Goal: Transaction & Acquisition: Purchase product/service

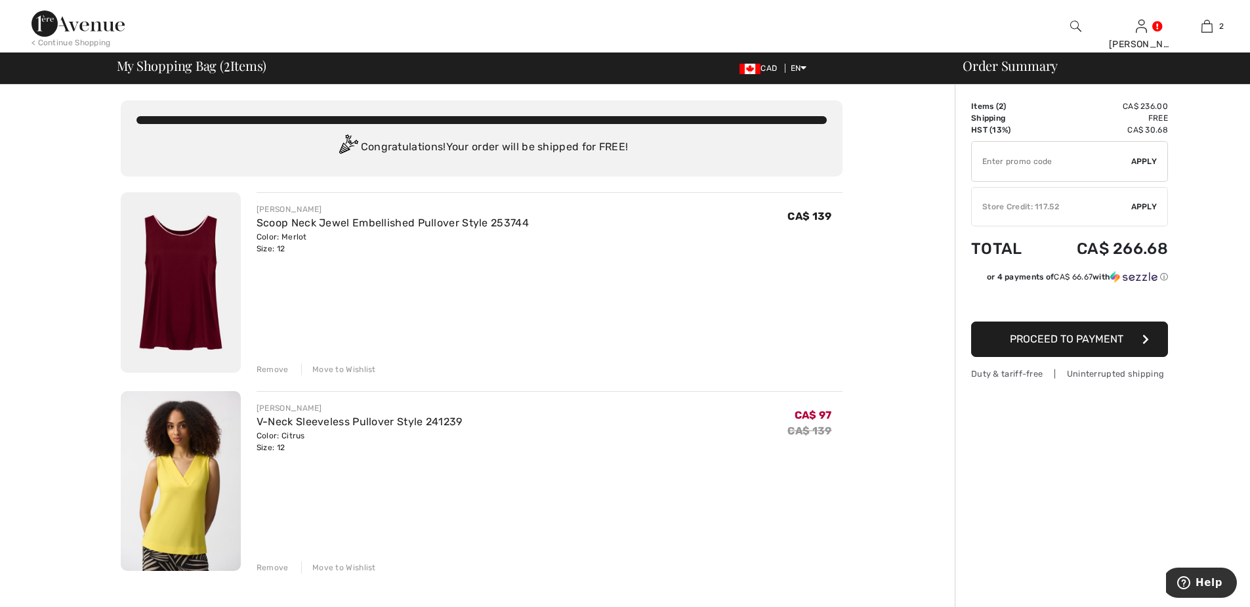
click at [277, 369] on div "Remove" at bounding box center [273, 369] width 32 height 12
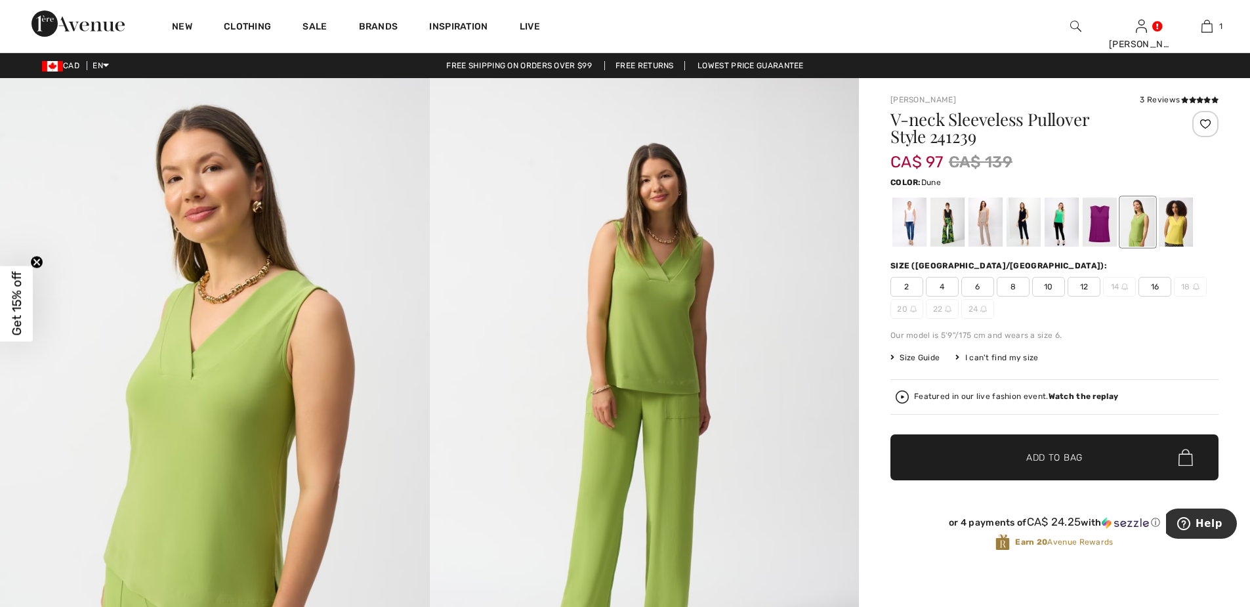
click at [979, 222] on div at bounding box center [985, 221] width 34 height 49
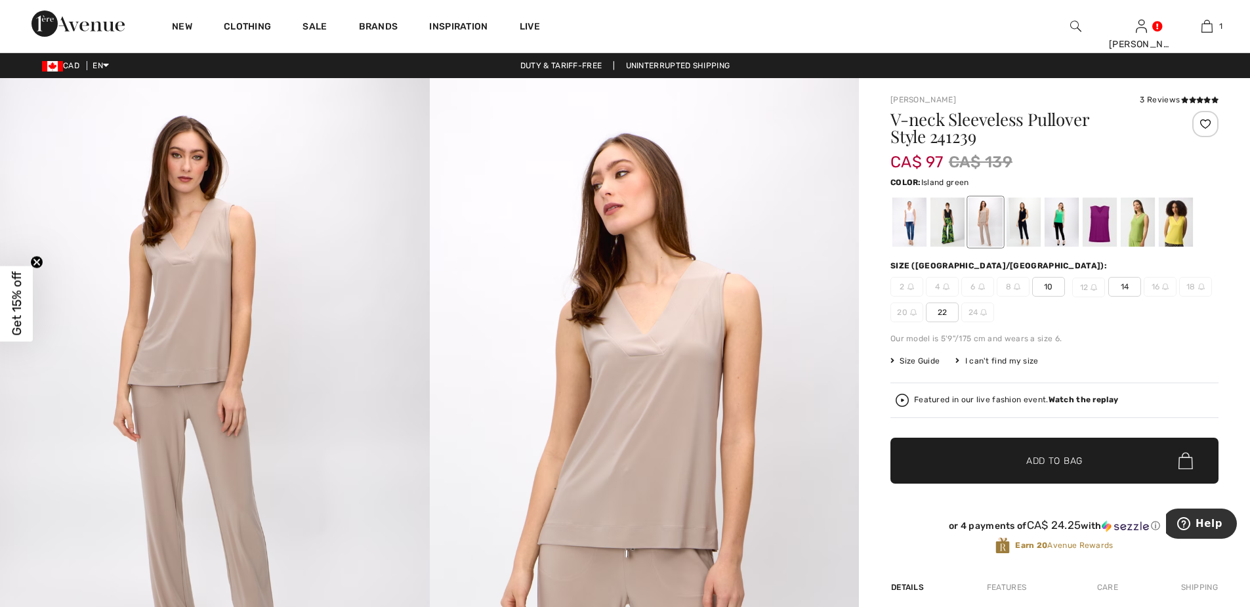
click at [1059, 229] on div at bounding box center [1061, 221] width 34 height 49
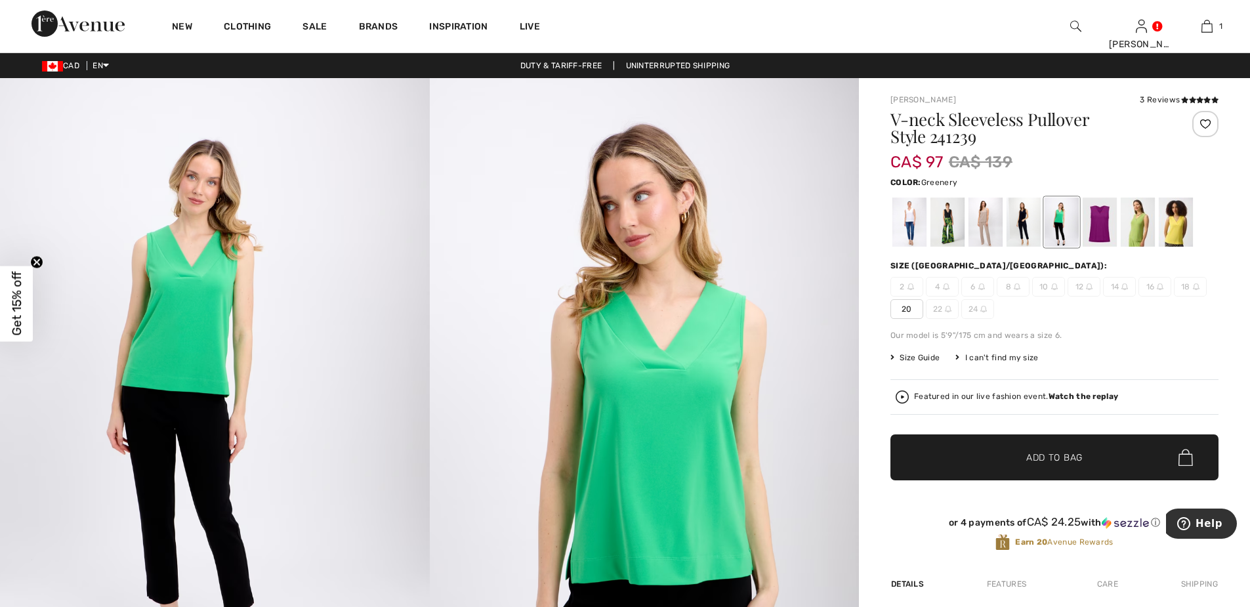
click at [1136, 224] on div at bounding box center [1137, 221] width 34 height 49
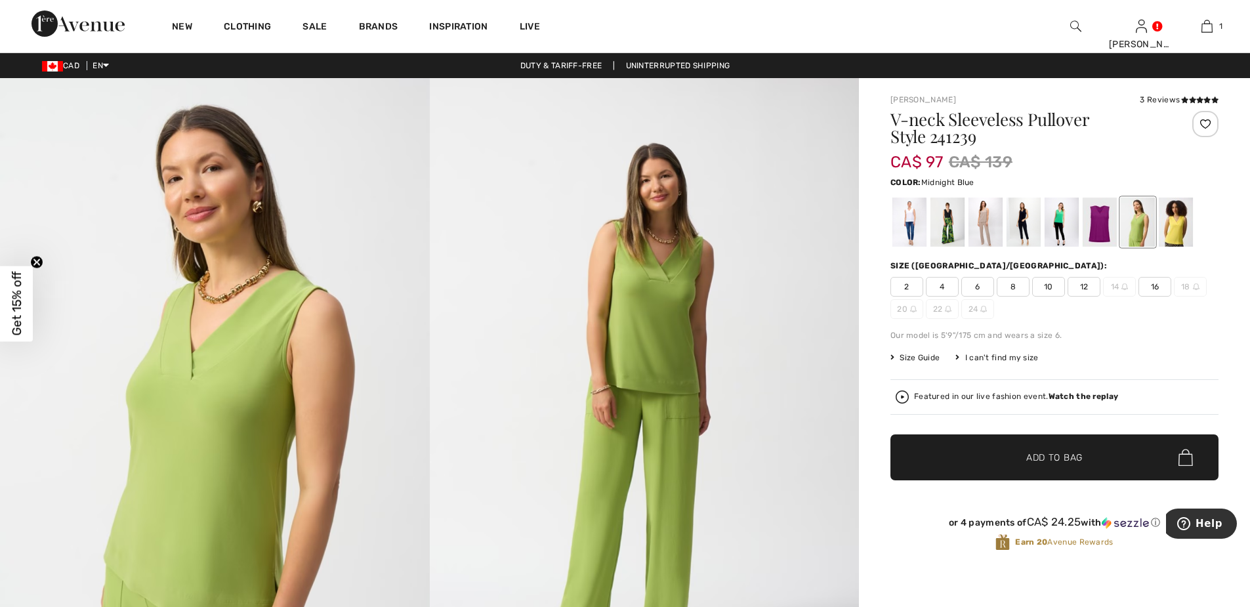
click at [1022, 226] on div at bounding box center [1023, 221] width 34 height 49
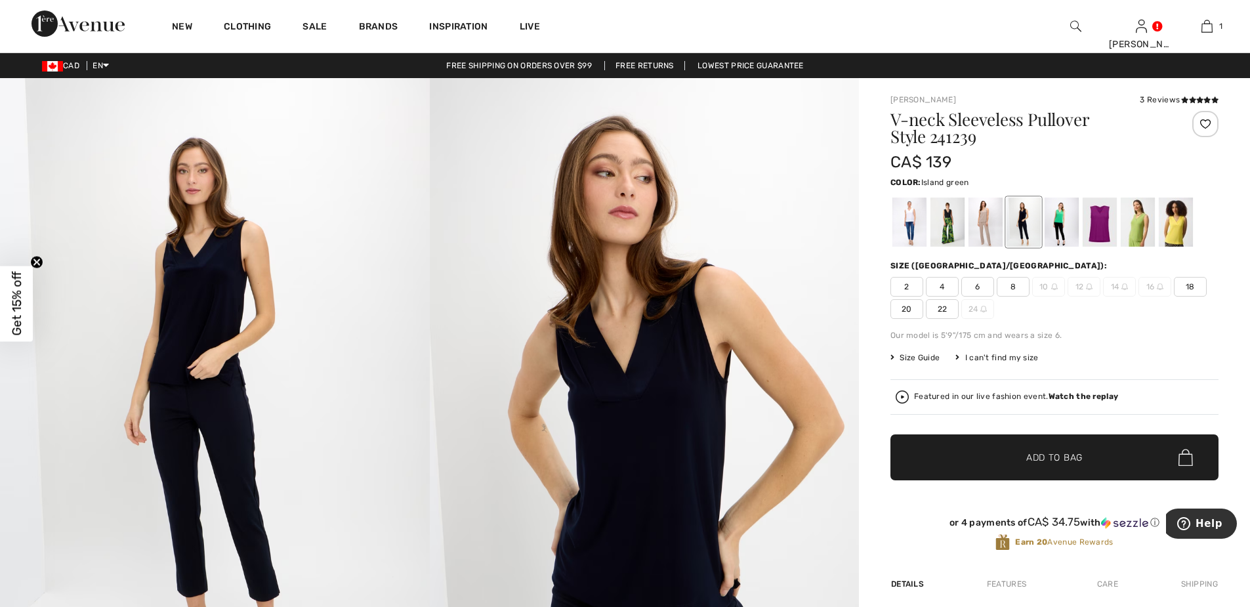
click at [1059, 218] on div at bounding box center [1061, 221] width 34 height 49
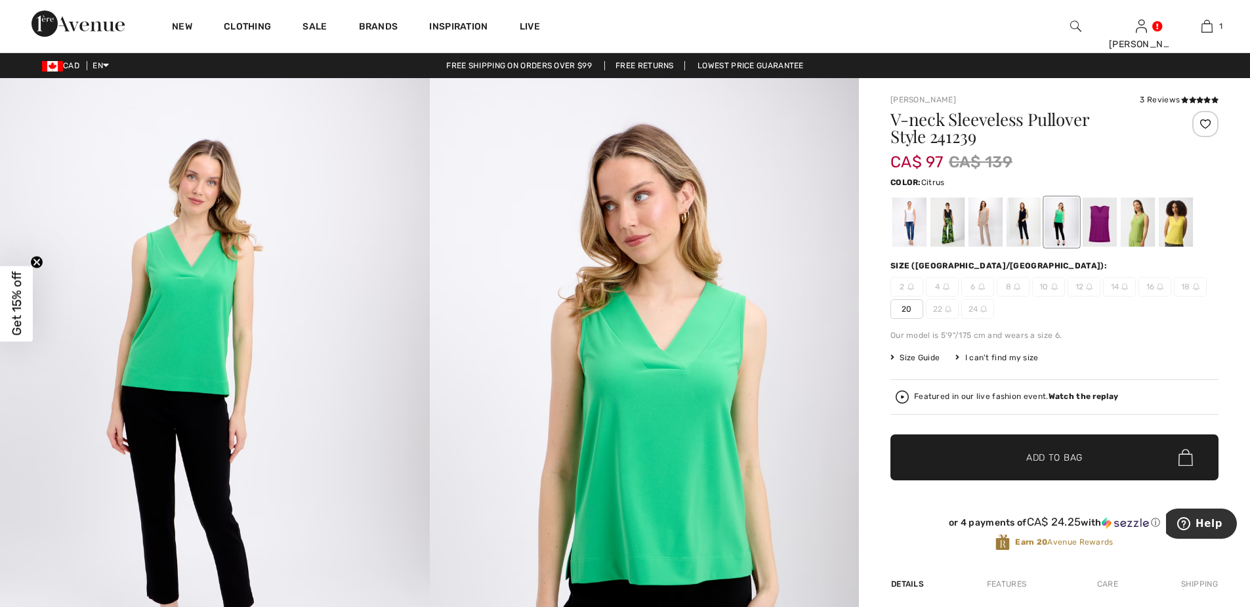
click at [1178, 230] on div at bounding box center [1176, 221] width 34 height 49
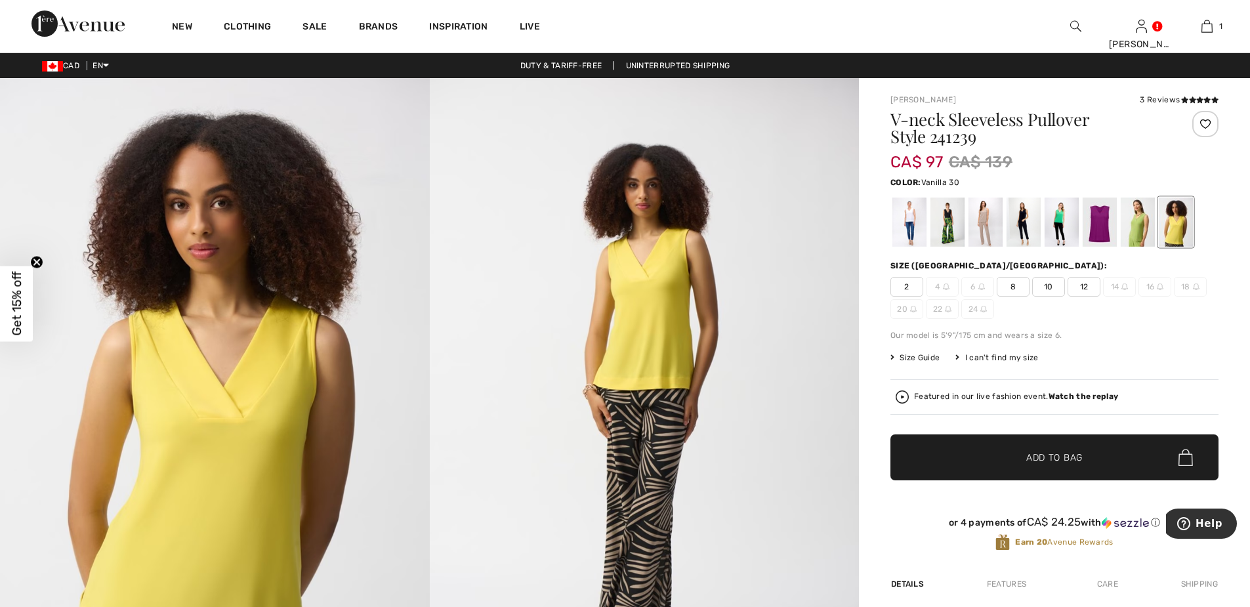
click at [904, 216] on div at bounding box center [909, 221] width 34 height 49
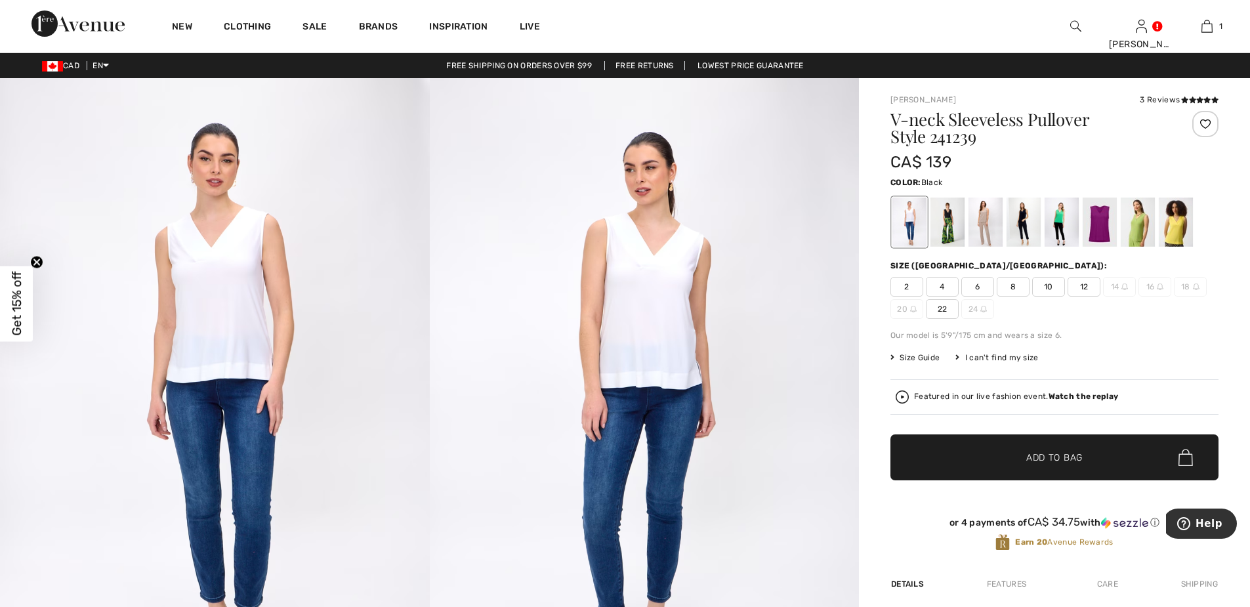
click at [947, 216] on div at bounding box center [947, 221] width 34 height 49
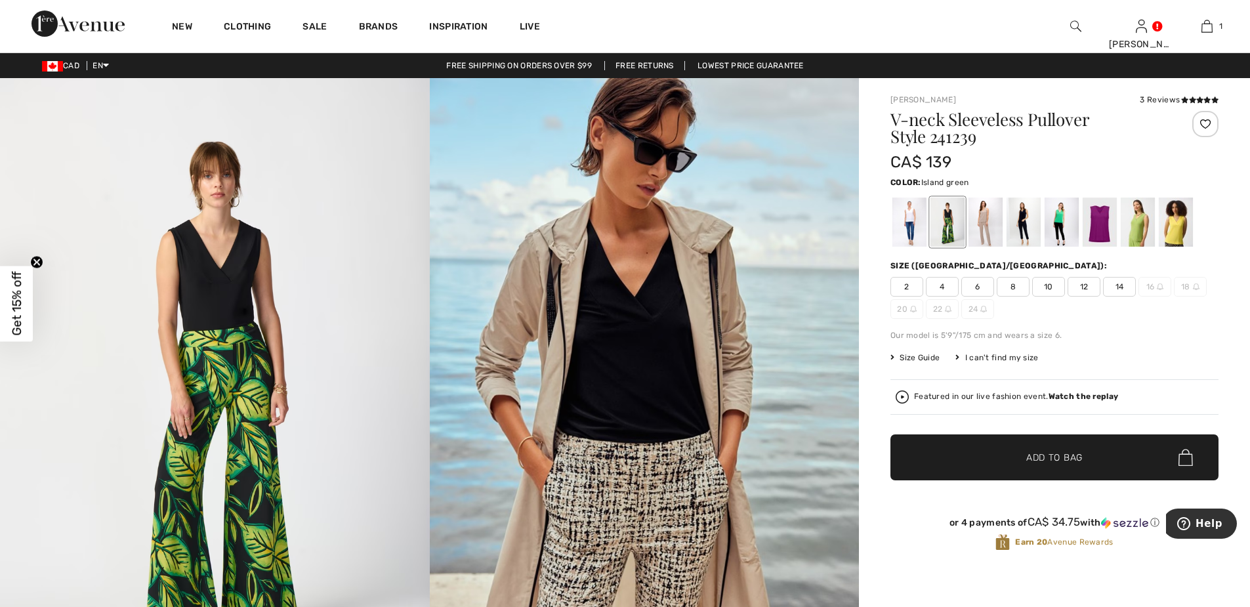
click at [1056, 223] on div at bounding box center [1061, 221] width 34 height 49
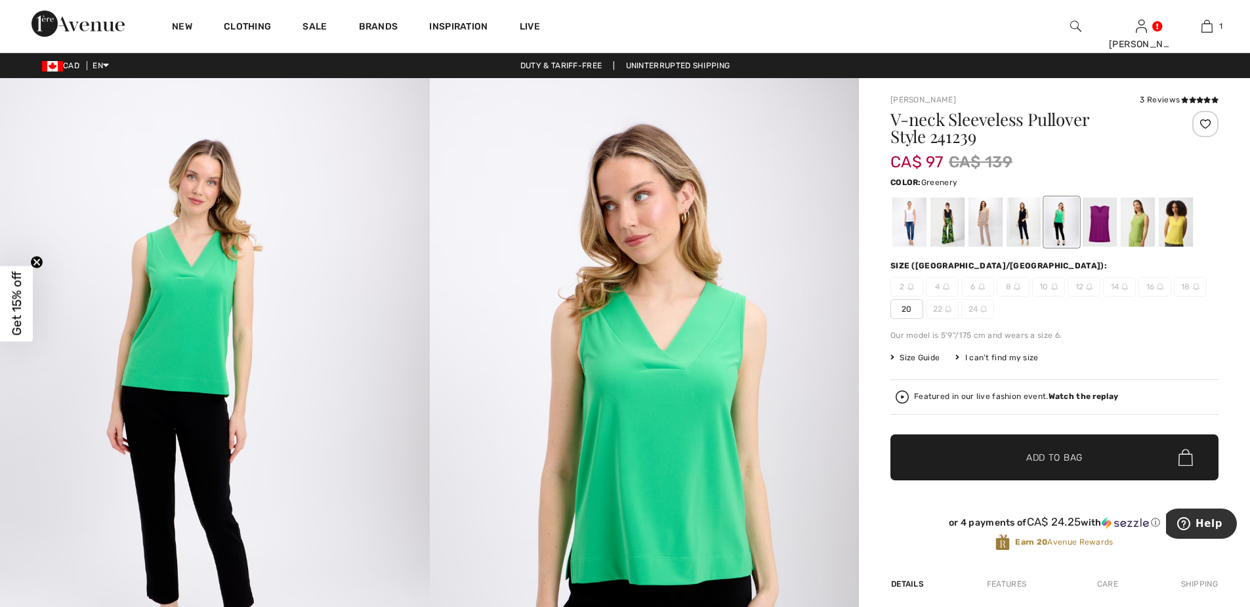
click at [1138, 228] on div at bounding box center [1137, 221] width 34 height 49
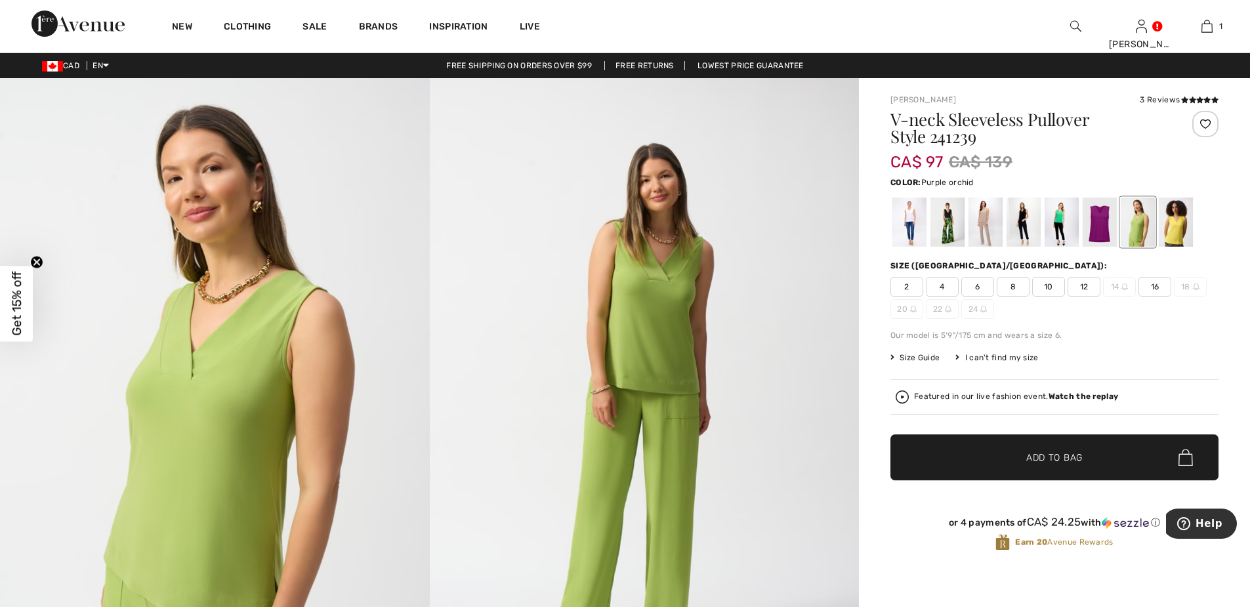
click at [1098, 226] on div at bounding box center [1099, 221] width 34 height 49
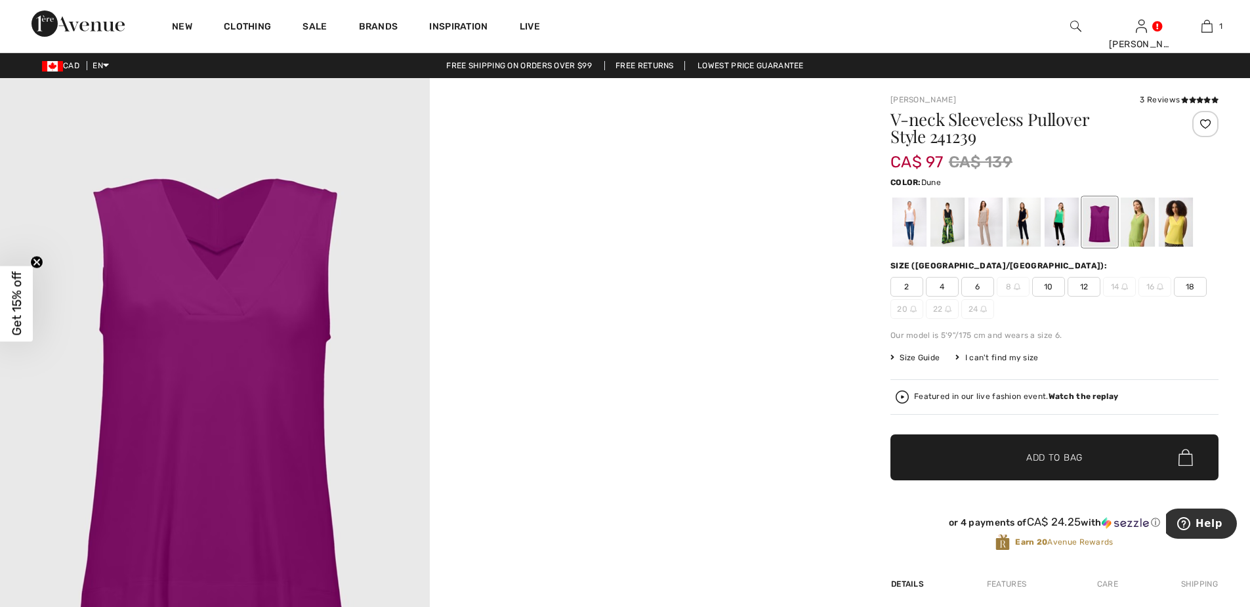
click at [981, 230] on div at bounding box center [985, 221] width 34 height 49
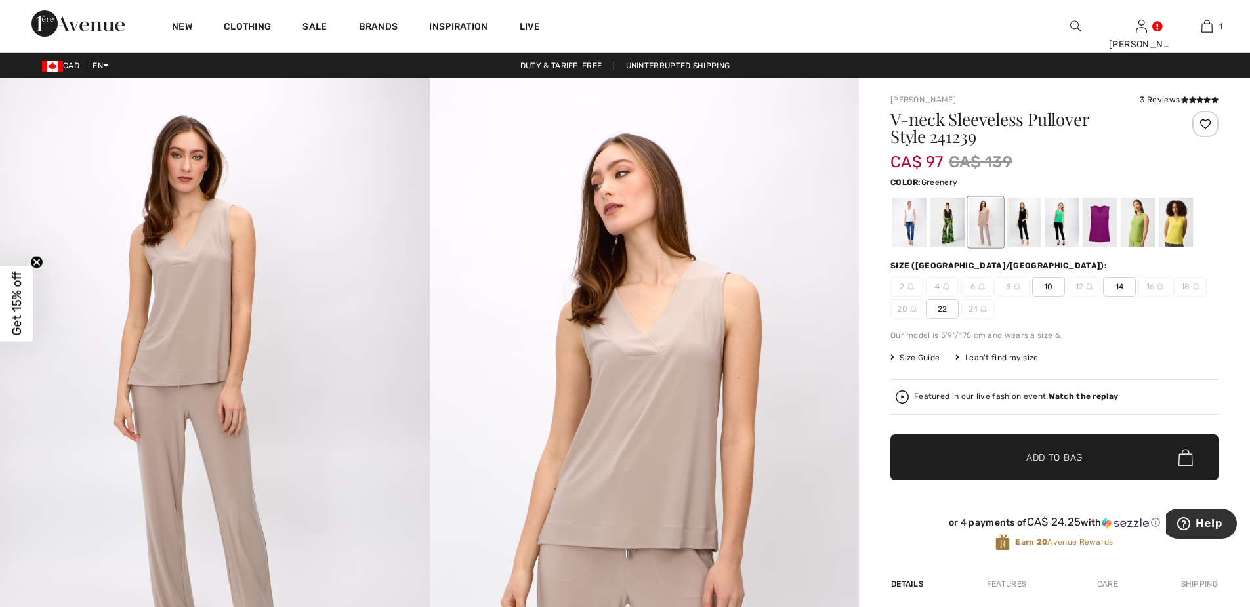
click at [1138, 227] on div at bounding box center [1137, 221] width 34 height 49
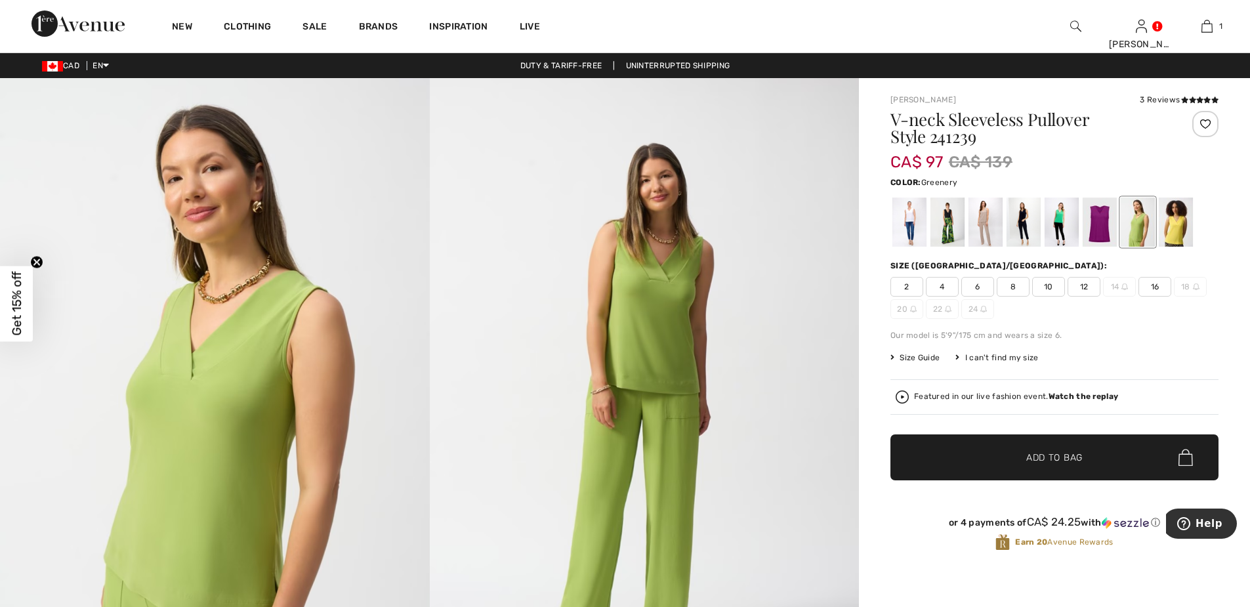
click at [1136, 227] on div at bounding box center [1137, 221] width 34 height 49
click at [1083, 286] on span "12" at bounding box center [1083, 287] width 33 height 20
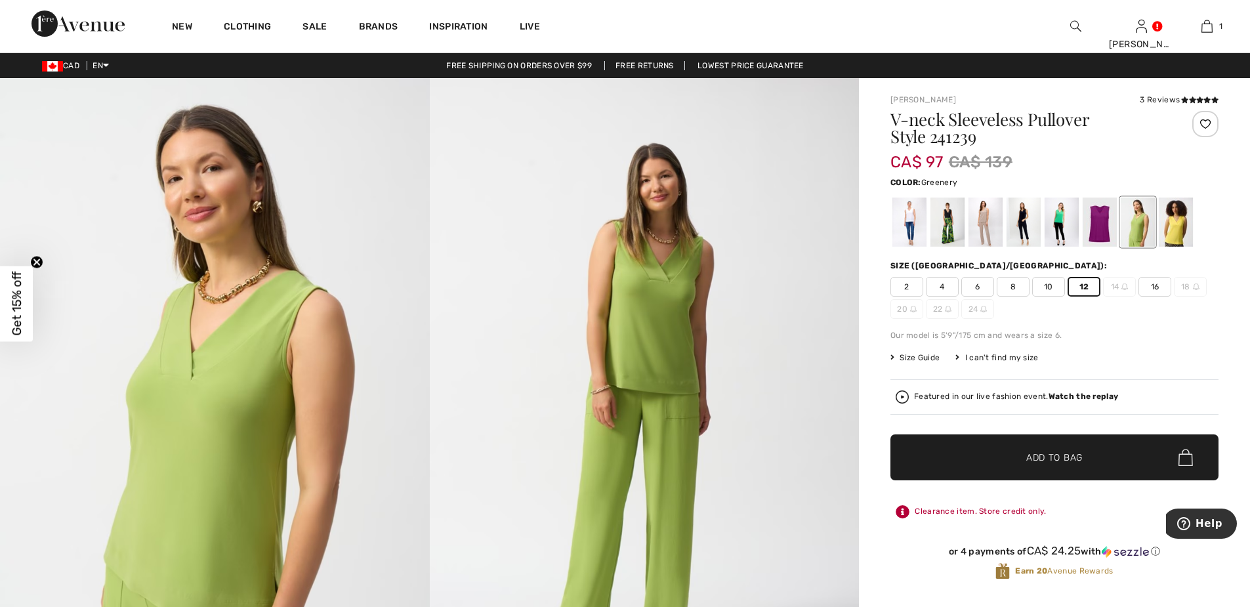
click at [1051, 456] on span "Add to Bag" at bounding box center [1054, 458] width 56 height 14
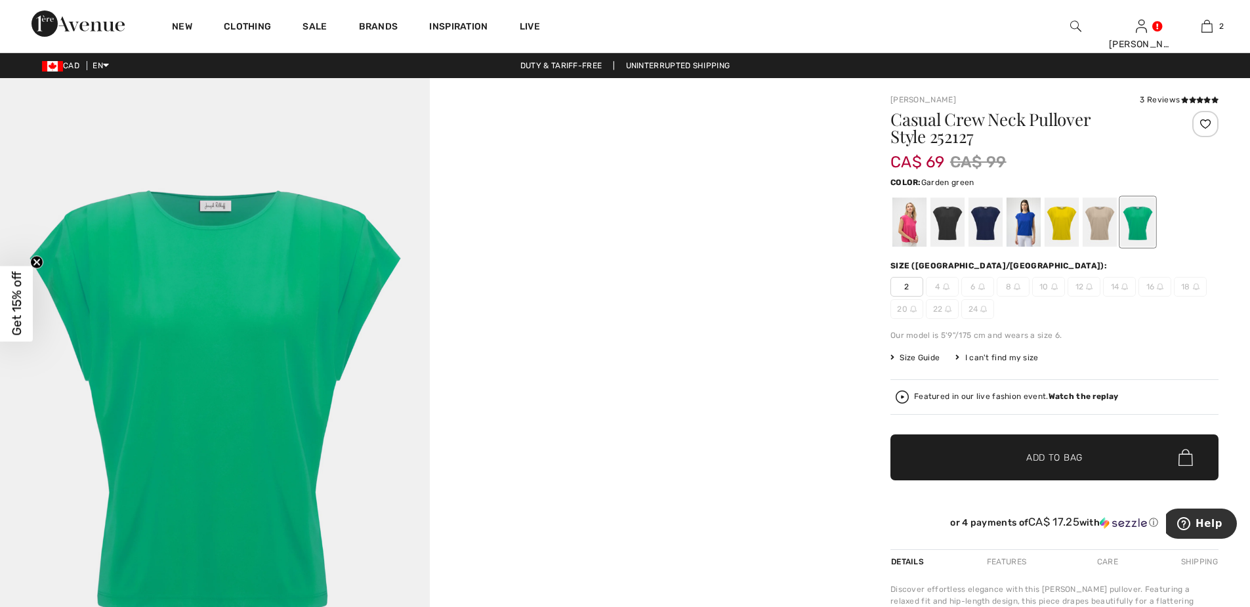
scroll to position [66, 0]
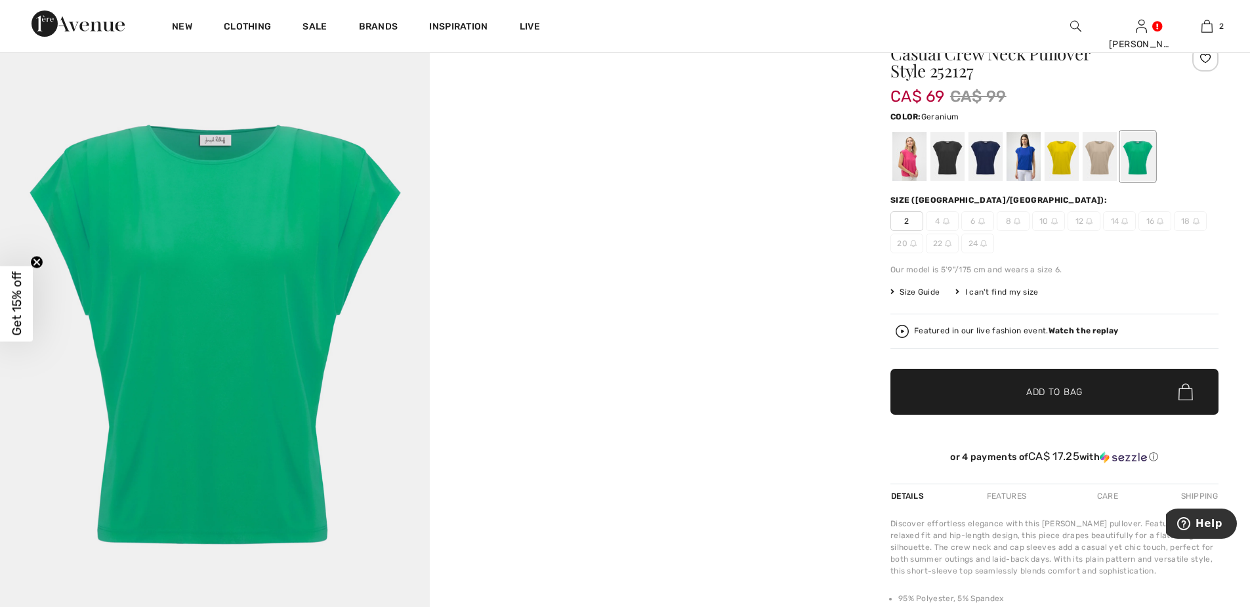
click at [905, 156] on div at bounding box center [909, 156] width 34 height 49
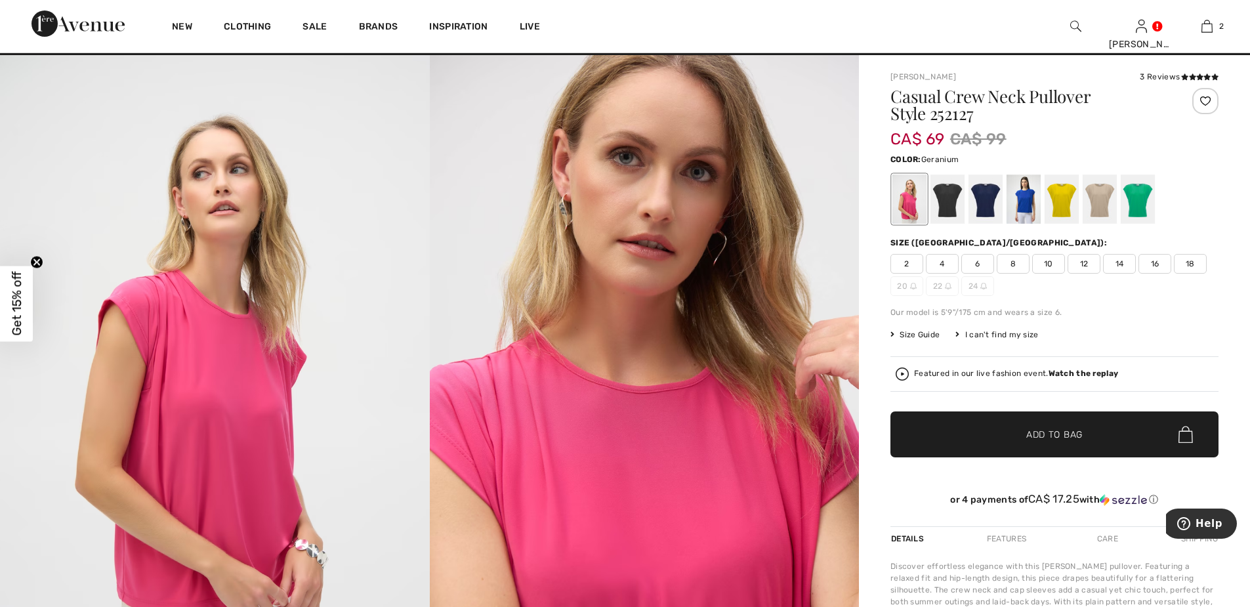
scroll to position [0, 0]
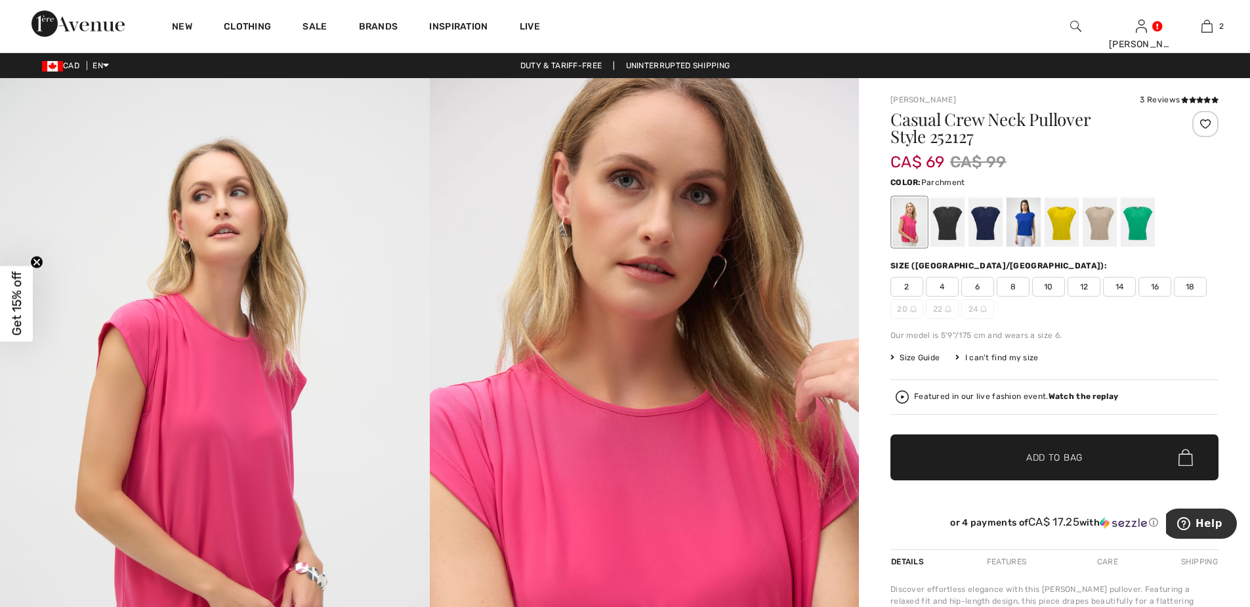
click at [1103, 222] on div at bounding box center [1099, 221] width 34 height 49
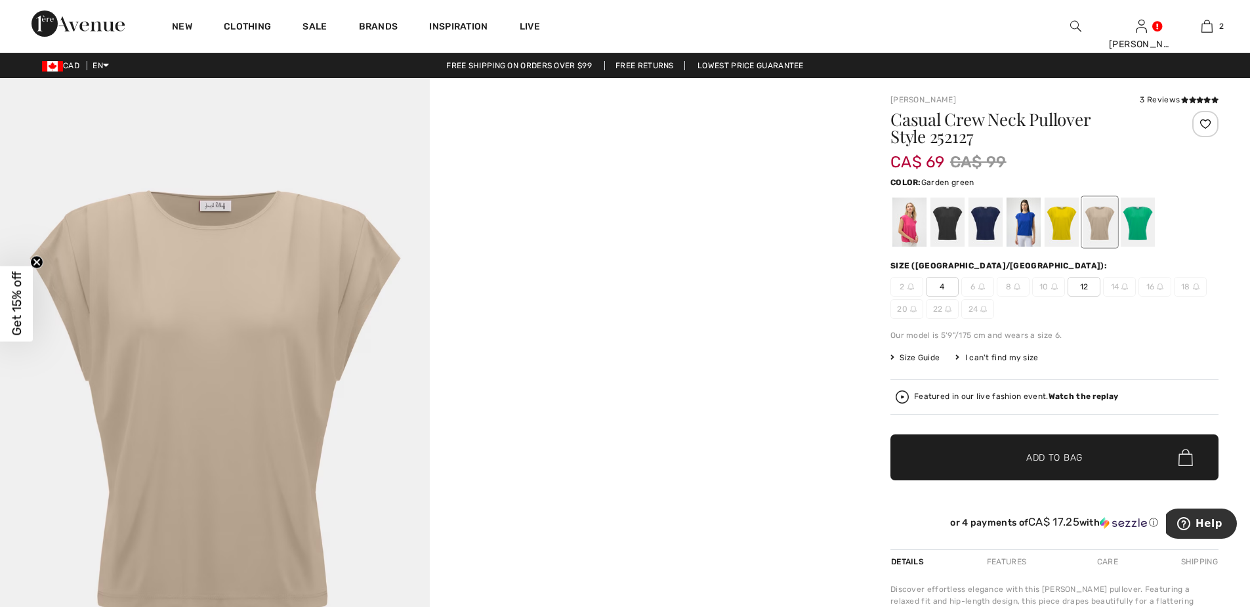
click at [1140, 228] on div at bounding box center [1137, 221] width 34 height 49
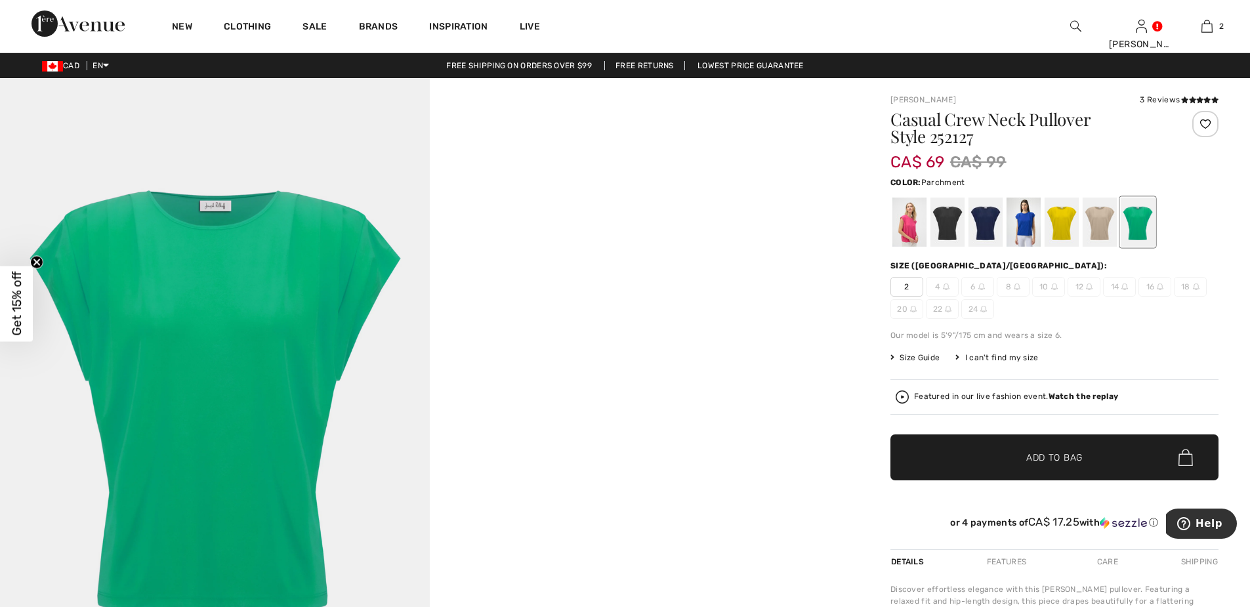
click at [1101, 224] on div at bounding box center [1099, 221] width 34 height 49
click at [905, 220] on div at bounding box center [909, 221] width 34 height 49
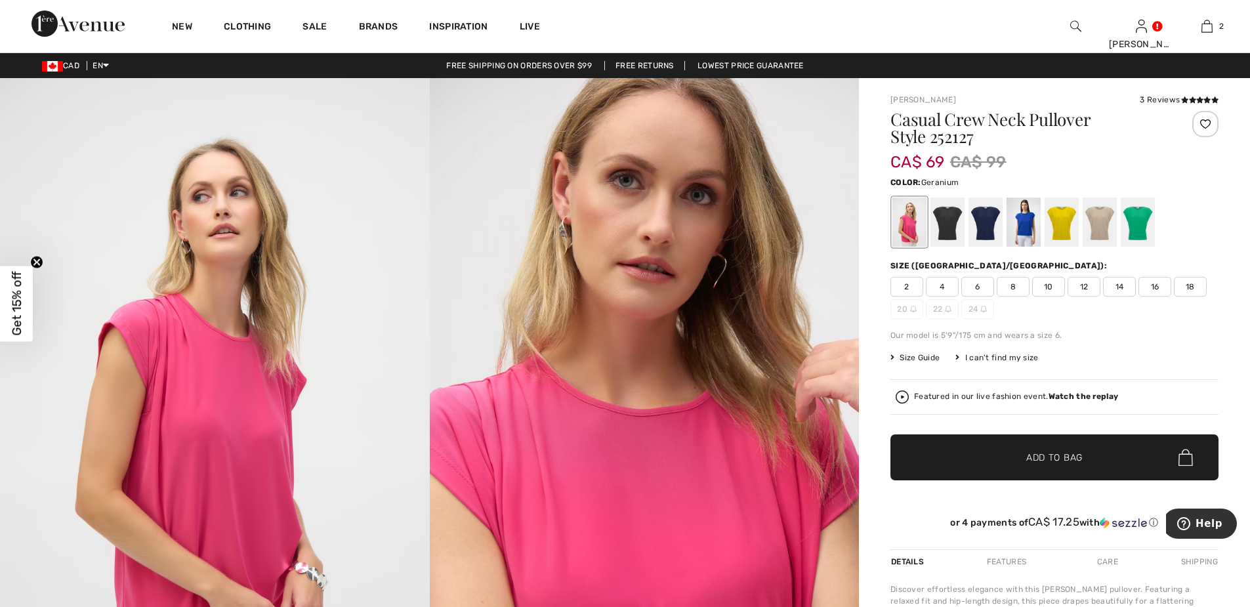
click at [1086, 284] on span "12" at bounding box center [1083, 287] width 33 height 20
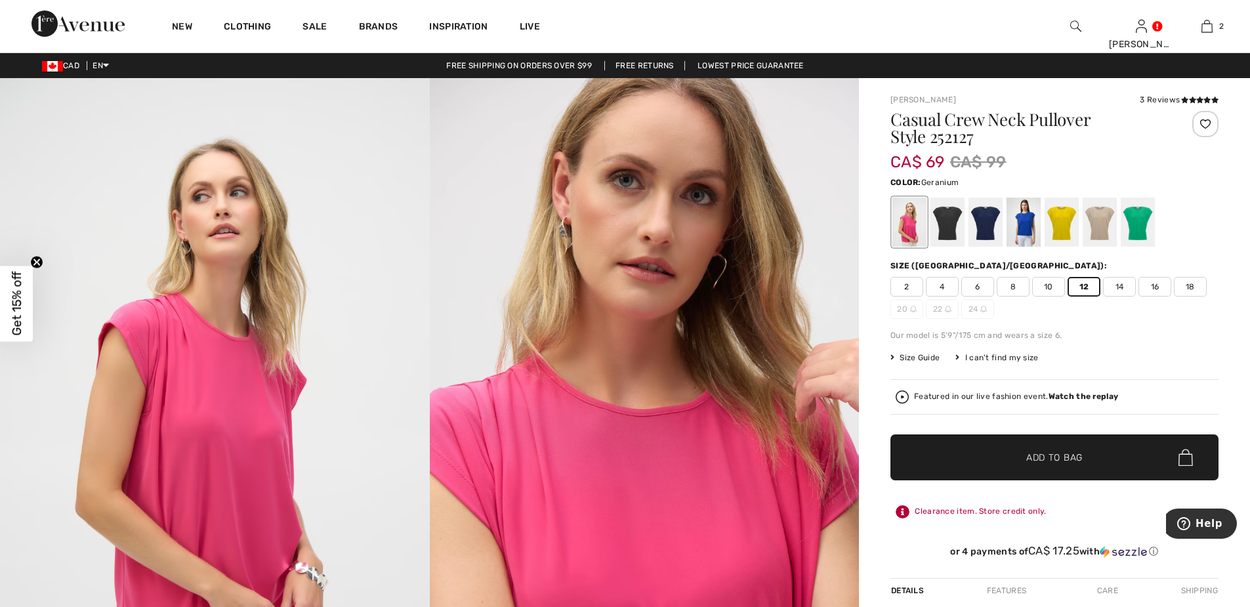
click at [1070, 449] on span "✔ Added to Bag Add to Bag" at bounding box center [1054, 457] width 328 height 46
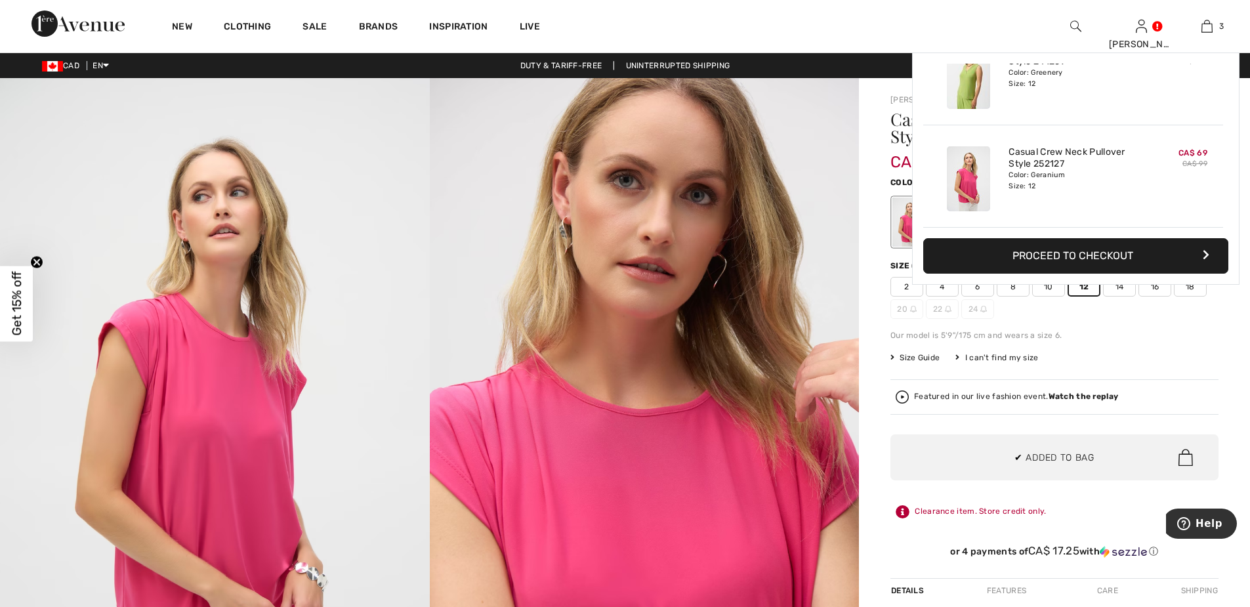
click at [1208, 24] on img at bounding box center [1206, 26] width 11 height 16
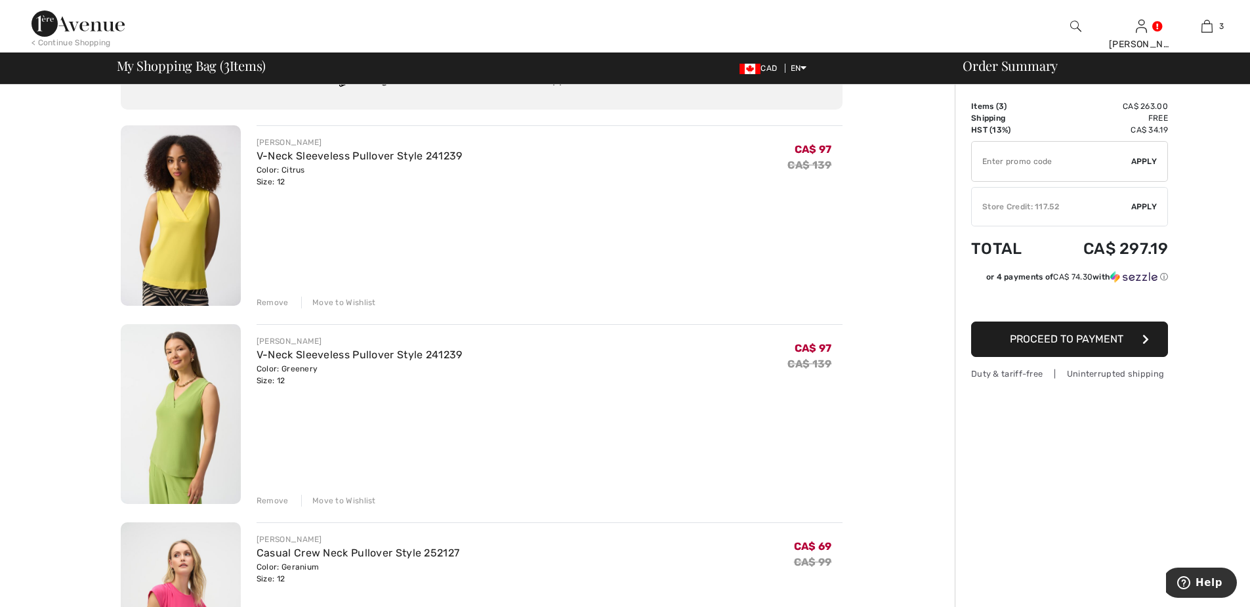
scroll to position [66, 0]
click at [277, 500] on div "Remove" at bounding box center [273, 502] width 32 height 12
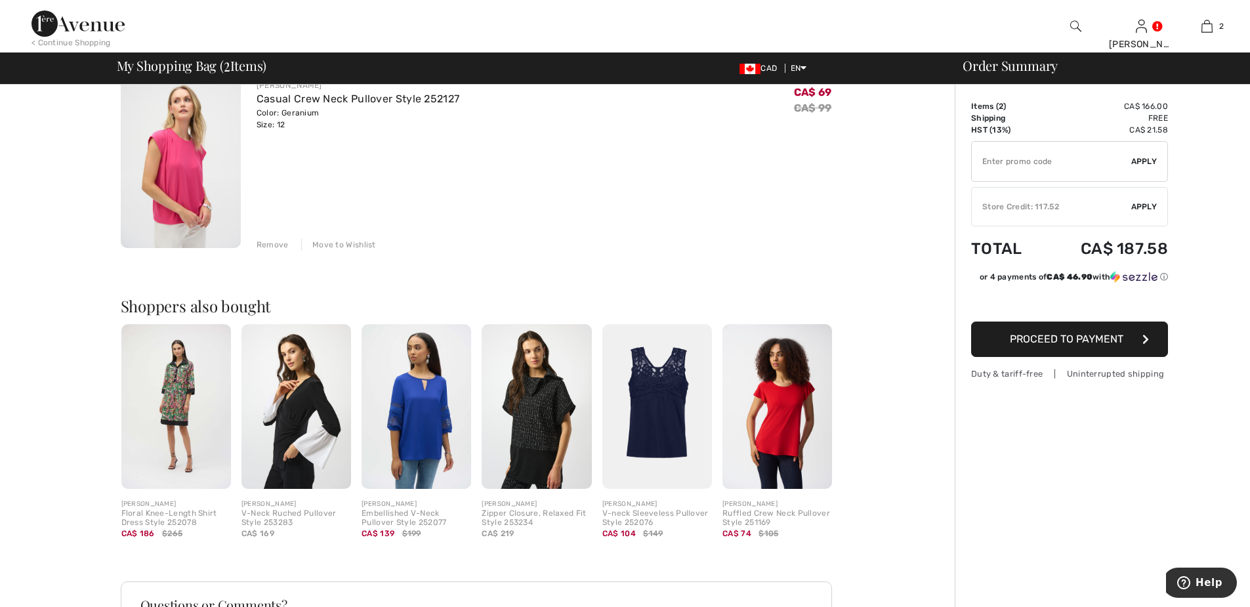
scroll to position [328, 0]
